Goal: Task Accomplishment & Management: Manage account settings

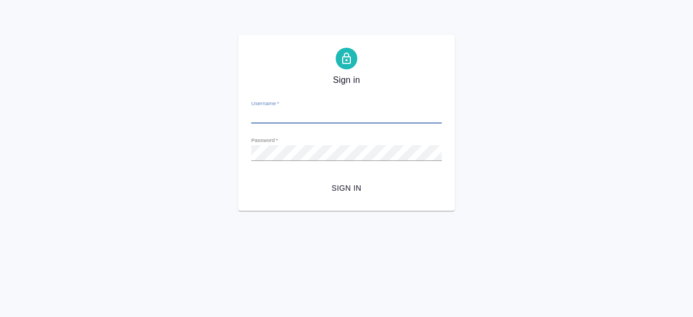
type input "[PERSON_NAME][EMAIL_ADDRESS][DOMAIN_NAME]"
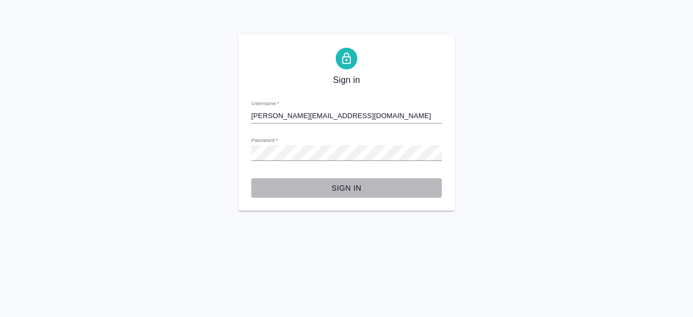
click at [354, 180] on button "Sign in" at bounding box center [346, 188] width 191 height 20
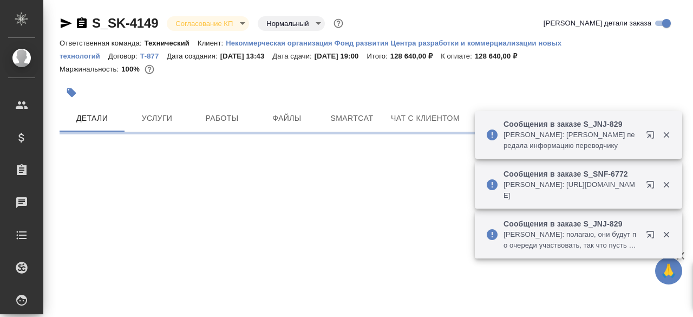
select select "RU"
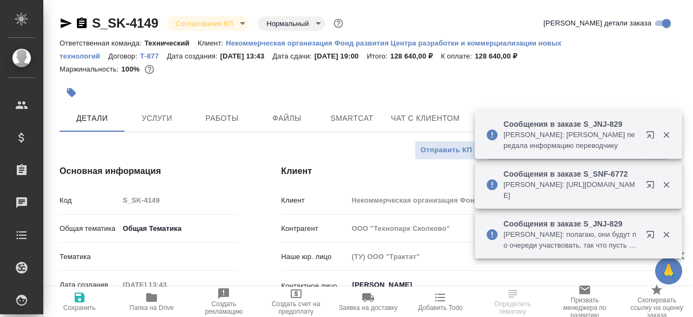
type textarea "x"
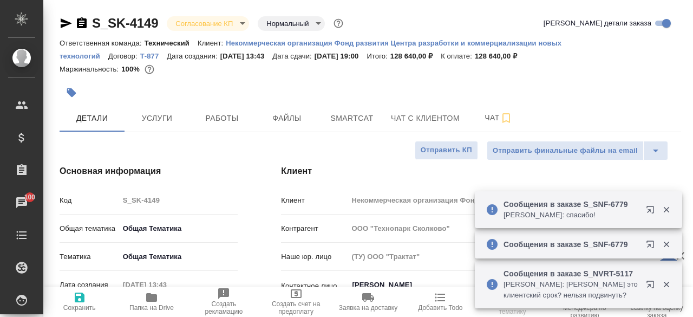
click at [359, 95] on div at bounding box center [267, 93] width 414 height 24
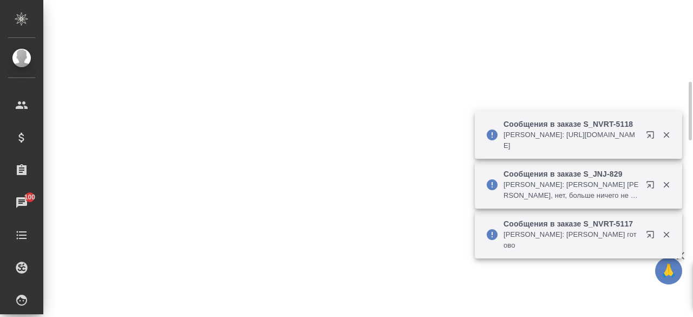
select select "RU"
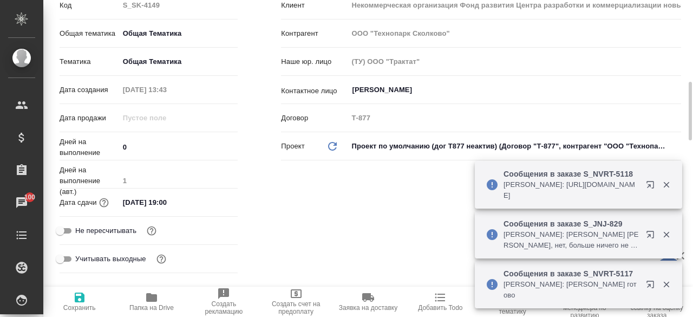
type textarea "x"
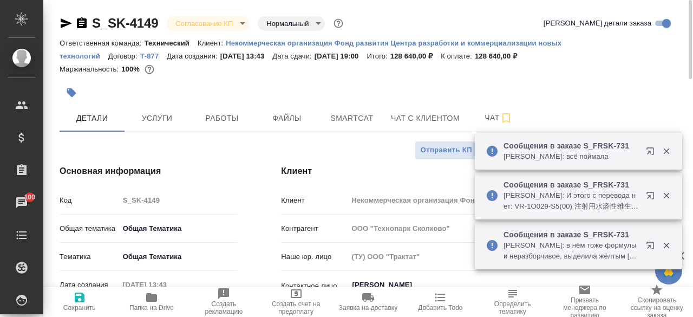
click at [161, 23] on div "S_SK-4149 Согласование КП kpNegotiation Нормальный normal" at bounding box center [203, 23] width 286 height 17
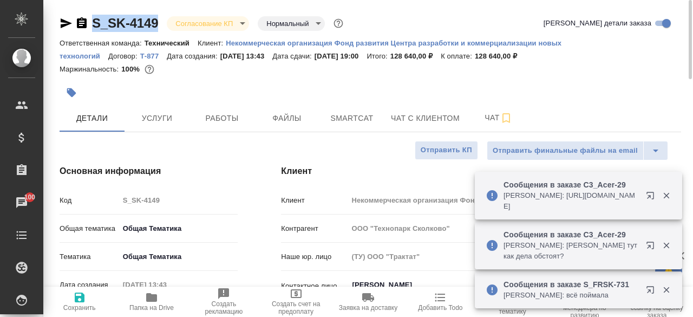
drag, startPoint x: 161, startPoint y: 23, endPoint x: 108, endPoint y: 28, distance: 52.8
click at [108, 28] on div "S_SK-4149 Согласование КП kpNegotiation Нормальный normal" at bounding box center [203, 23] width 286 height 17
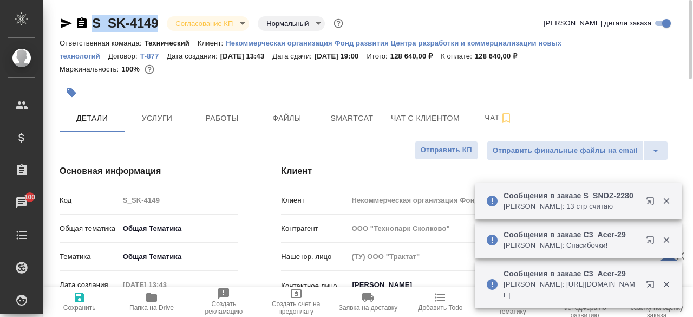
copy link "S_SK-4149"
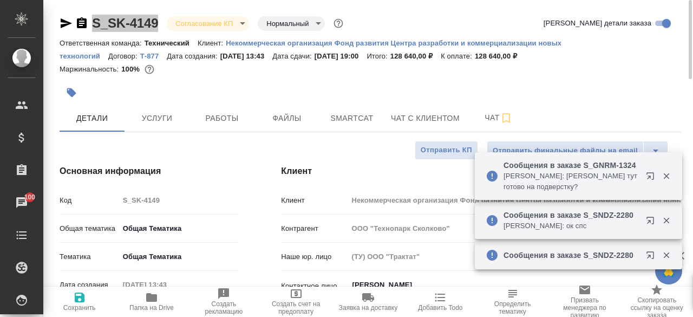
type textarea "x"
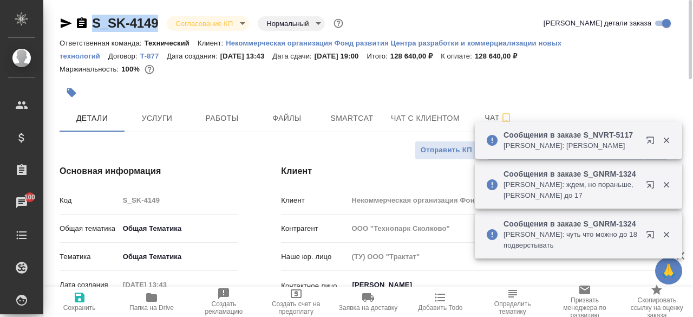
type textarea "x"
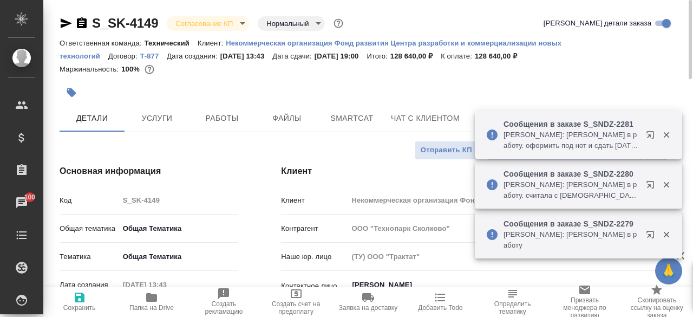
click at [336, 94] on div at bounding box center [267, 93] width 414 height 24
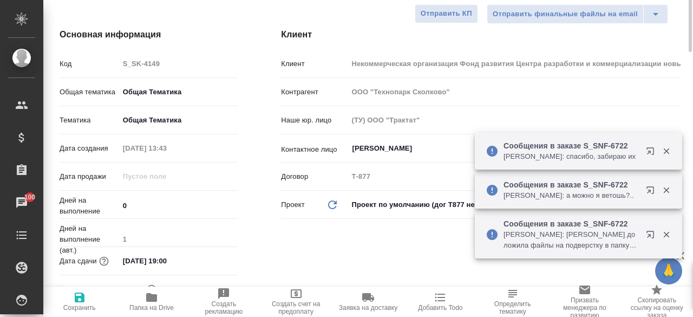
scroll to position [88, 0]
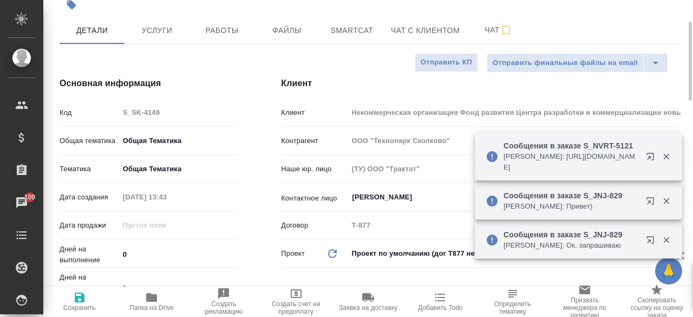
type textarea "x"
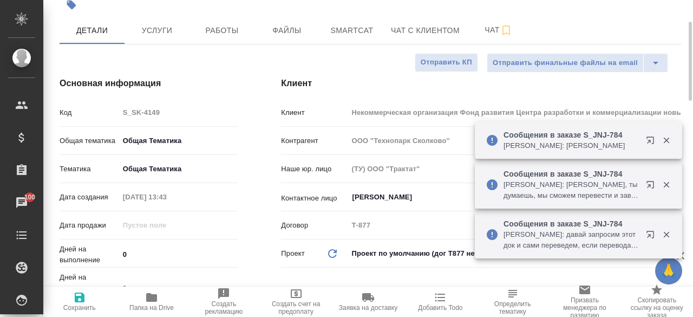
type textarea "x"
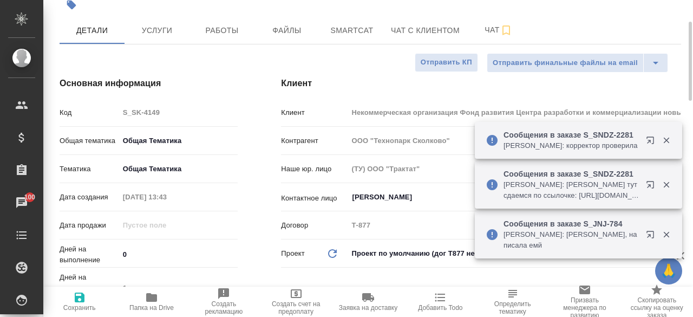
type textarea "x"
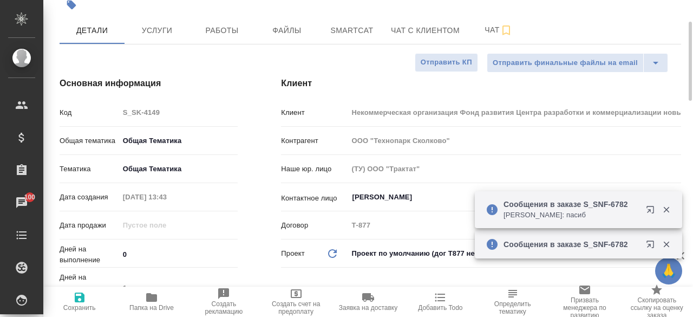
type textarea "x"
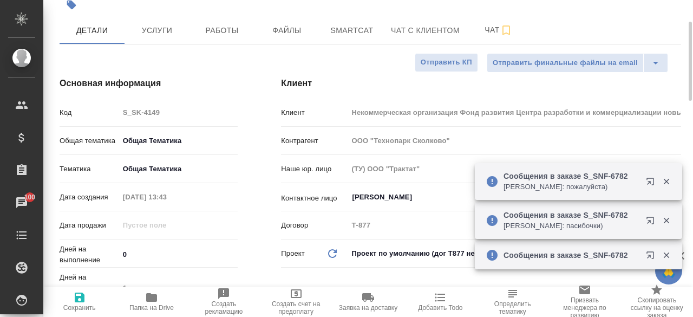
type textarea "x"
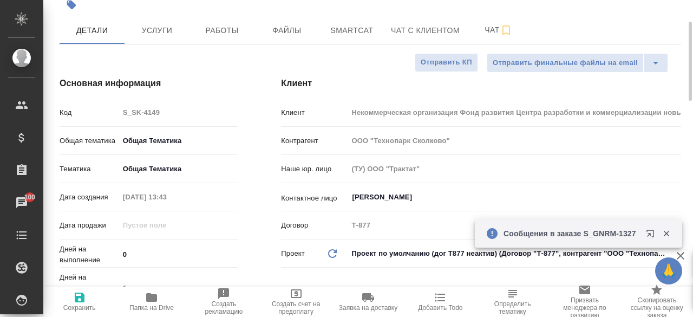
type textarea "x"
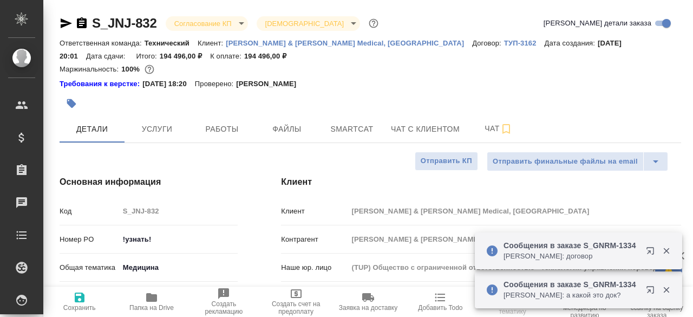
select select "RU"
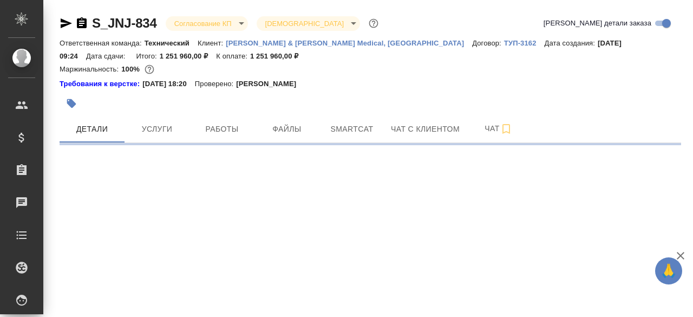
select select "RU"
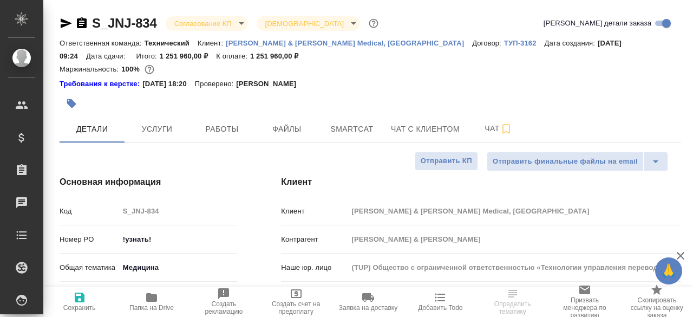
type textarea "x"
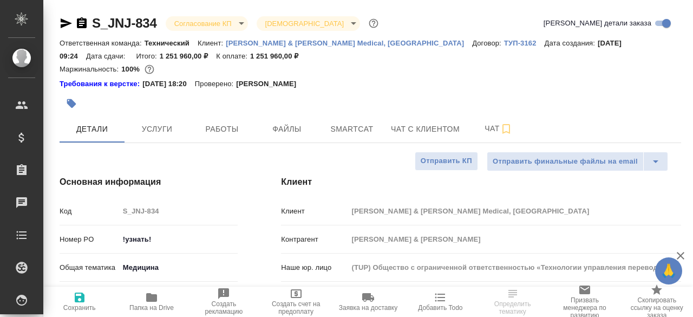
type textarea "x"
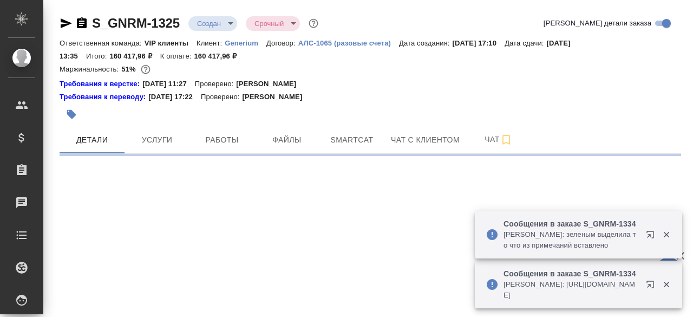
select select "RU"
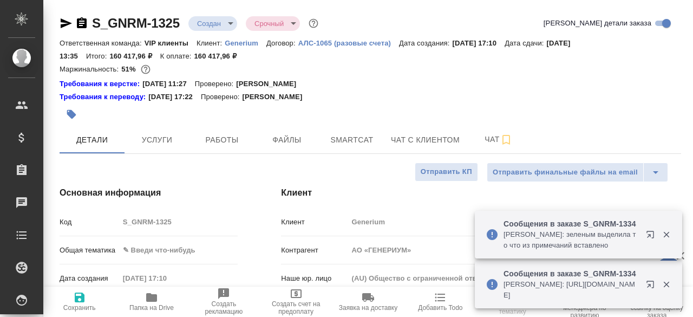
type textarea "x"
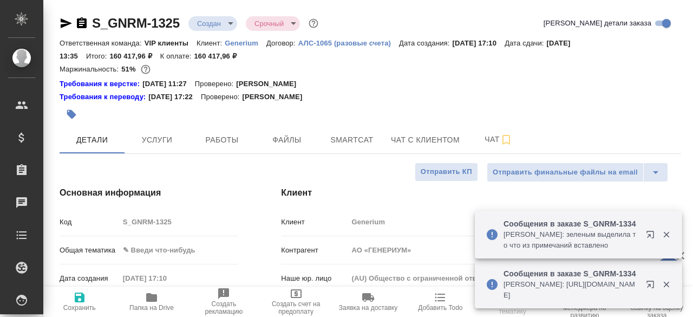
type textarea "x"
click at [580, 51] on div "Ответственная команда: VIP клиенты Клиент: Generium Договор: АЛС-1065 (разовые …" at bounding box center [371, 49] width 622 height 26
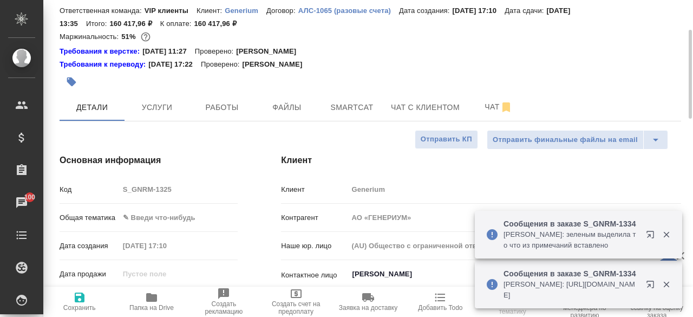
scroll to position [114, 0]
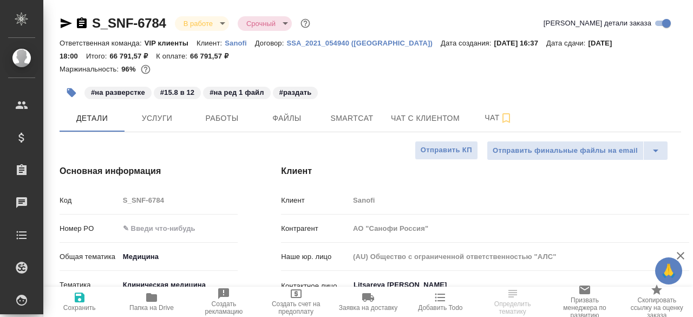
select select "RU"
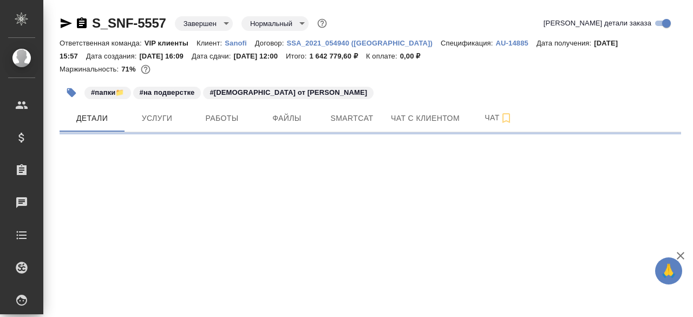
select select "RU"
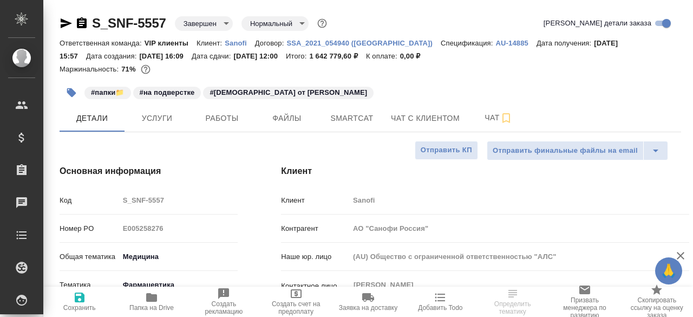
type textarea "x"
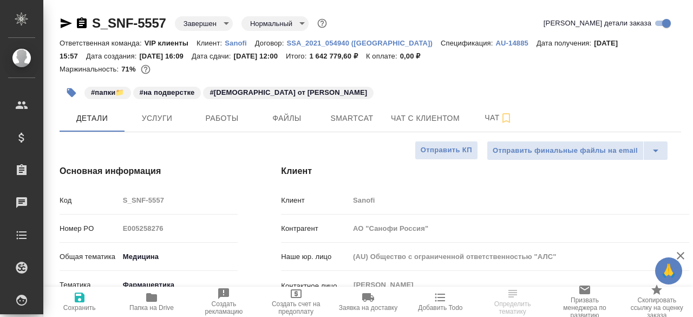
type textarea "x"
click at [372, 80] on div at bounding box center [371, 80] width 622 height 2
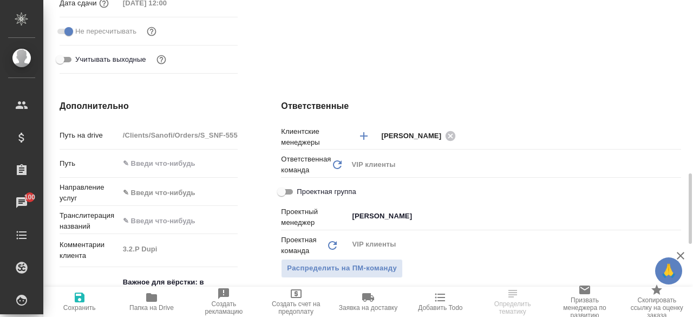
scroll to position [488, 0]
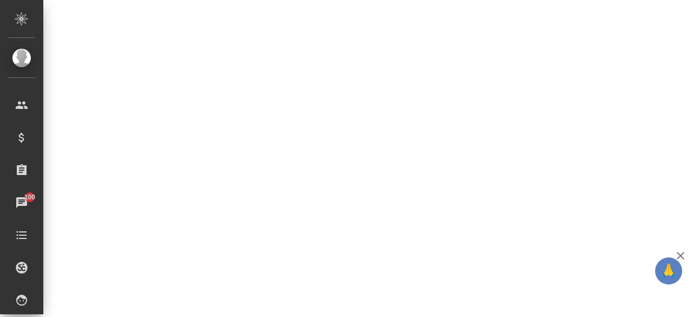
select select "RU"
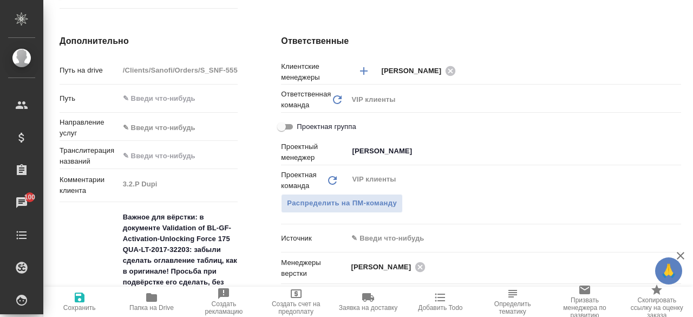
type textarea "x"
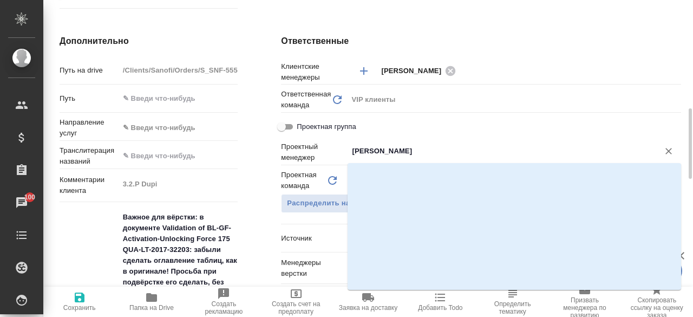
click at [557, 145] on input "Горшкова Валентина" at bounding box center [496, 151] width 291 height 13
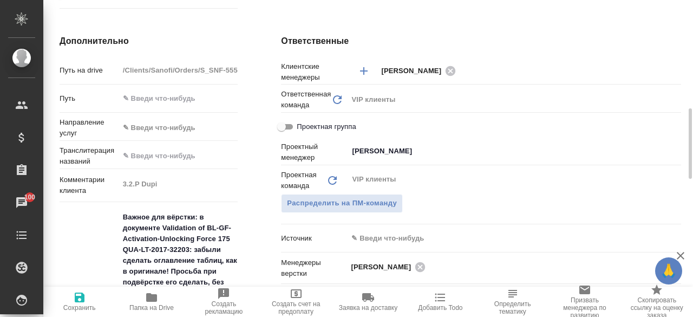
type textarea "x"
